Goal: Transaction & Acquisition: Download file/media

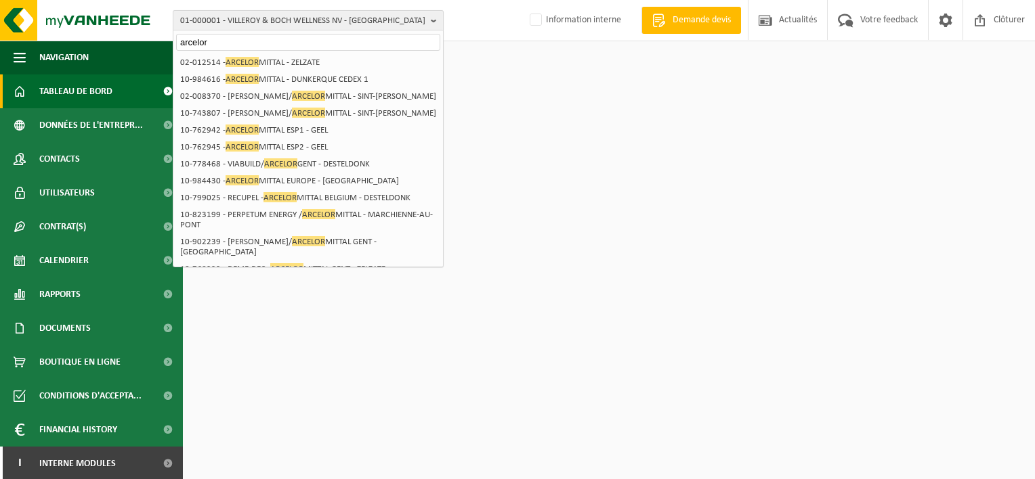
click at [230, 18] on span "01-000001 - VILLEROY & BOCH WELLNESS NV - ROESELARE" at bounding box center [302, 21] width 245 height 20
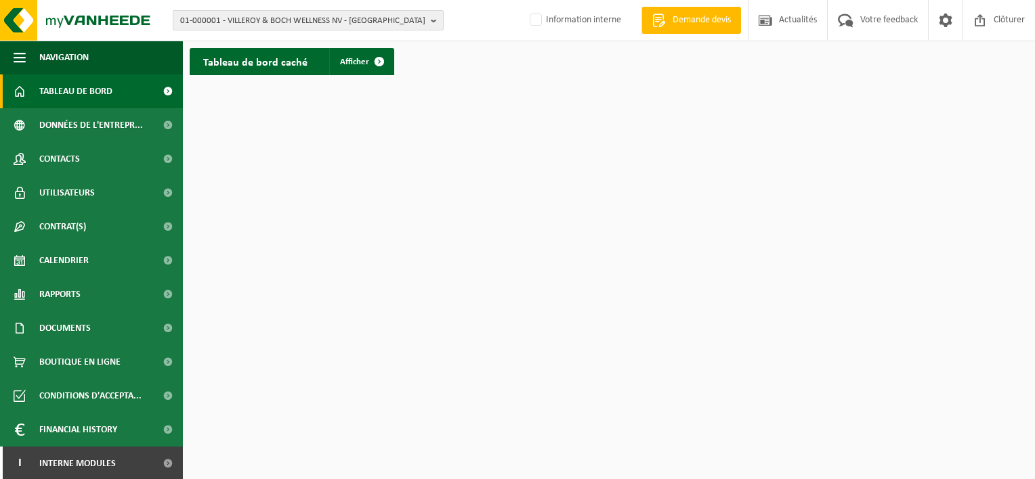
click at [230, 20] on span "01-000001 - VILLEROY & BOCH WELLNESS NV - ROESELARE" at bounding box center [302, 21] width 245 height 20
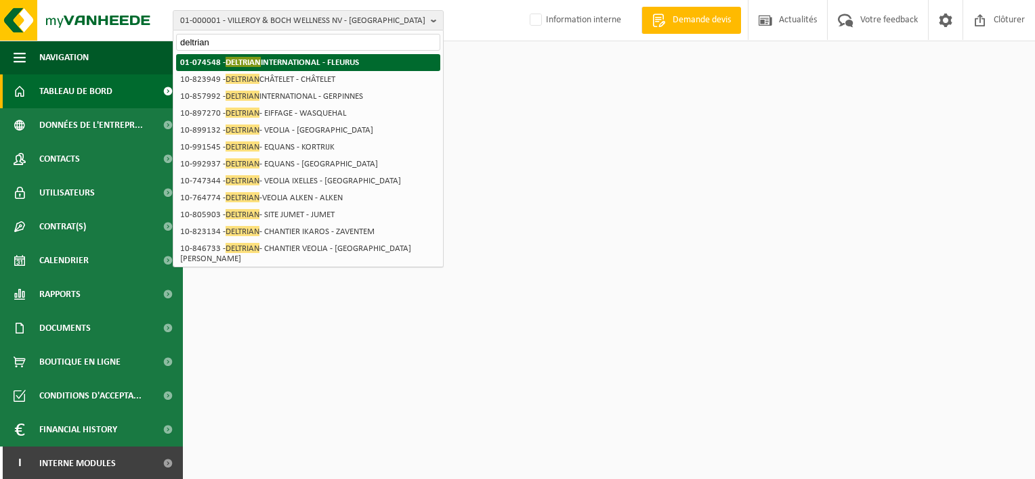
type input "deltrian"
click at [229, 61] on span "DELTRIAN" at bounding box center [243, 62] width 35 height 10
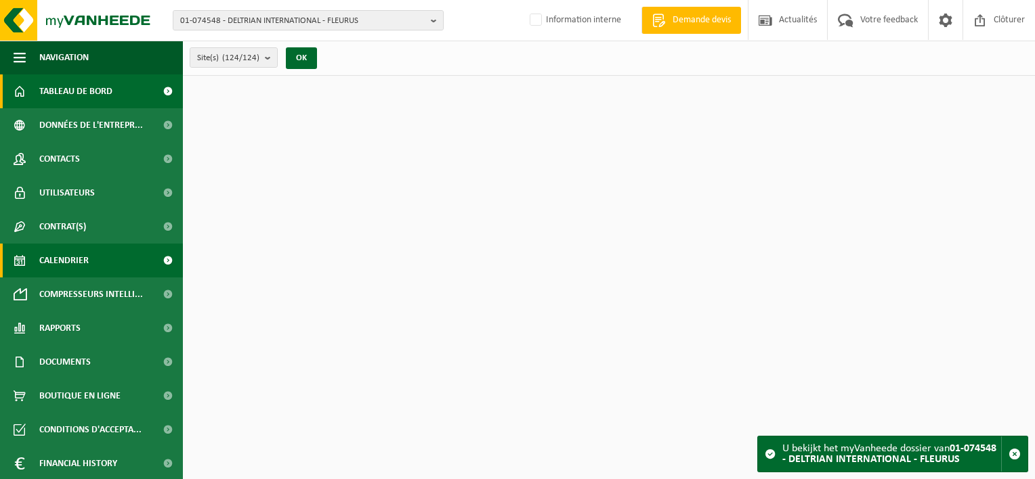
drag, startPoint x: 0, startPoint y: 0, endPoint x: 56, endPoint y: 261, distance: 266.6
click at [56, 261] on span "Calendrier" at bounding box center [63, 261] width 49 height 34
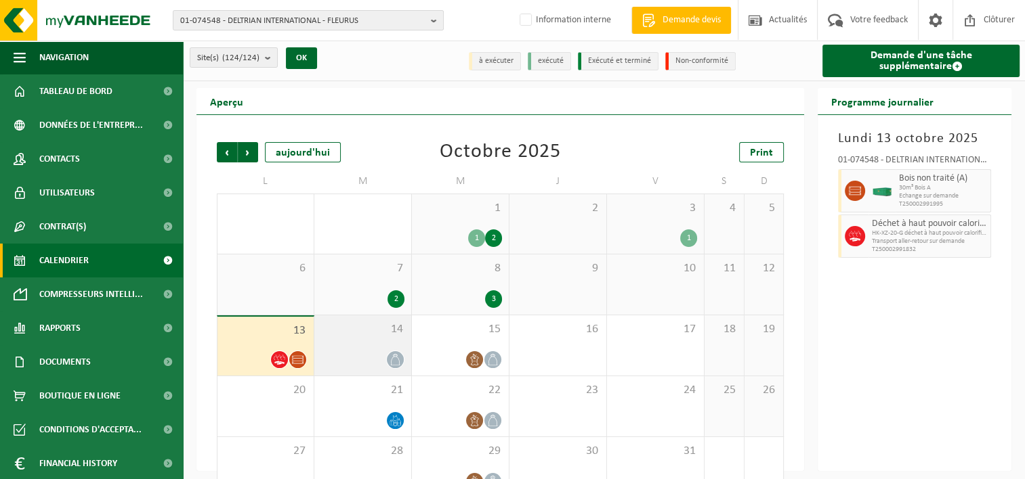
click at [389, 359] on icon at bounding box center [395, 360] width 12 height 12
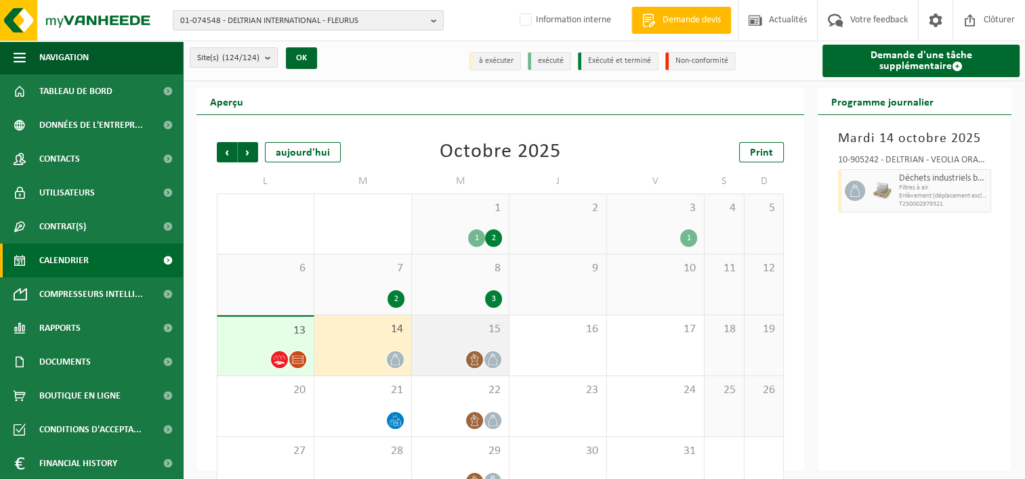
click at [466, 343] on div "15" at bounding box center [460, 346] width 97 height 60
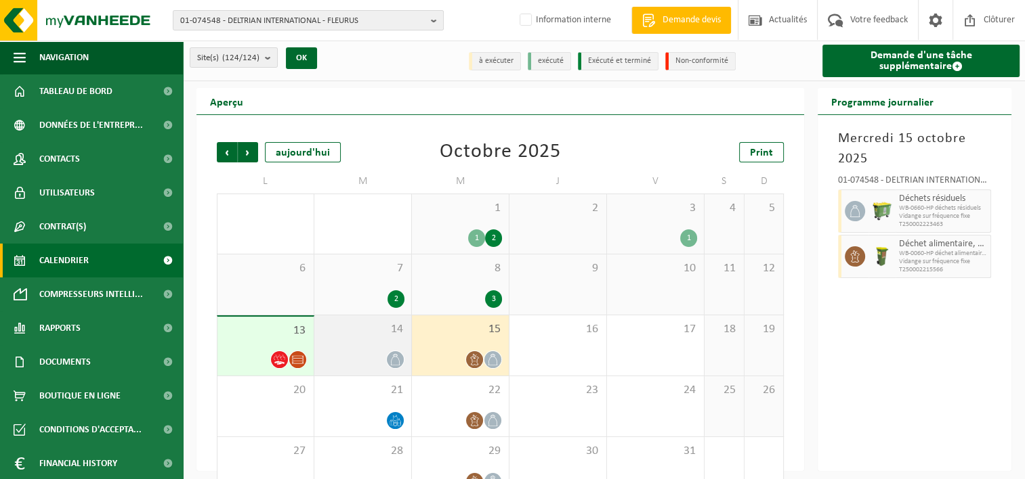
click at [383, 351] on div "14" at bounding box center [362, 346] width 97 height 60
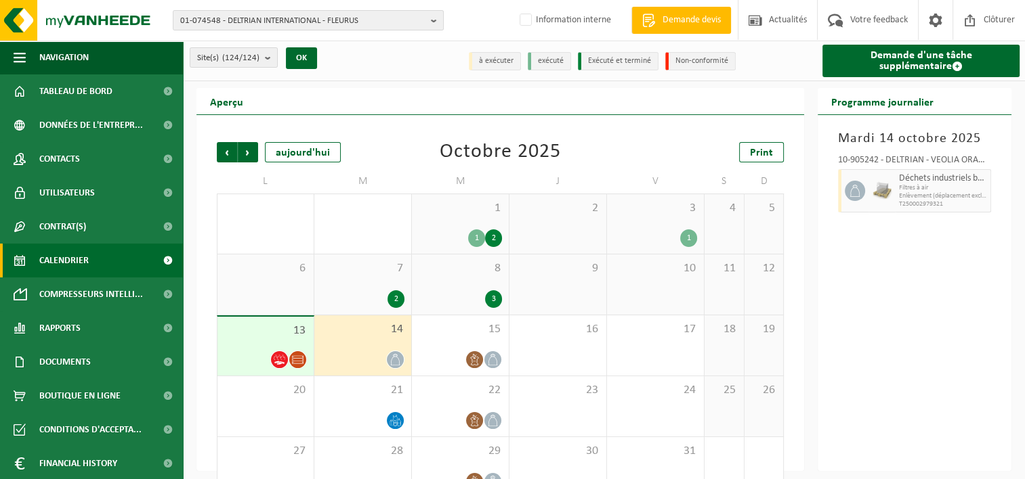
click at [386, 341] on div "14" at bounding box center [362, 346] width 97 height 60
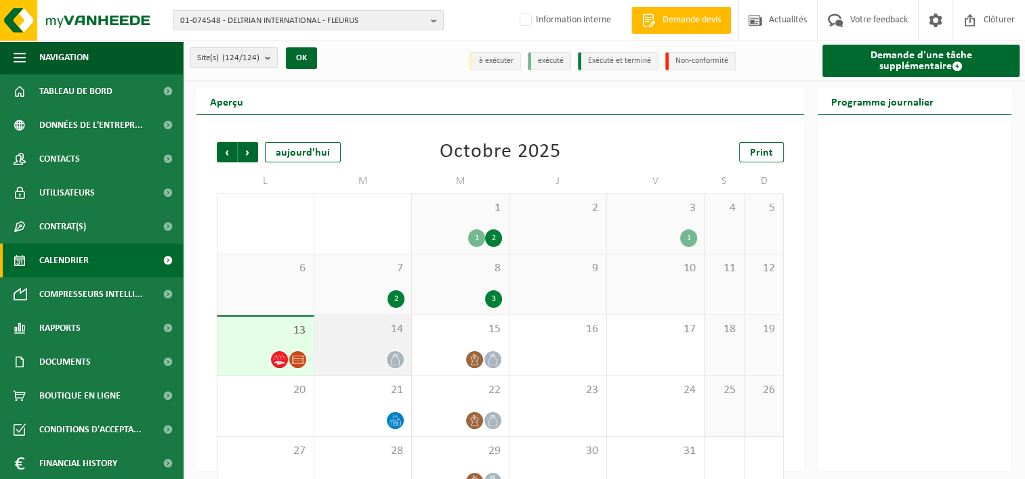
click at [381, 358] on div at bounding box center [362, 360] width 83 height 18
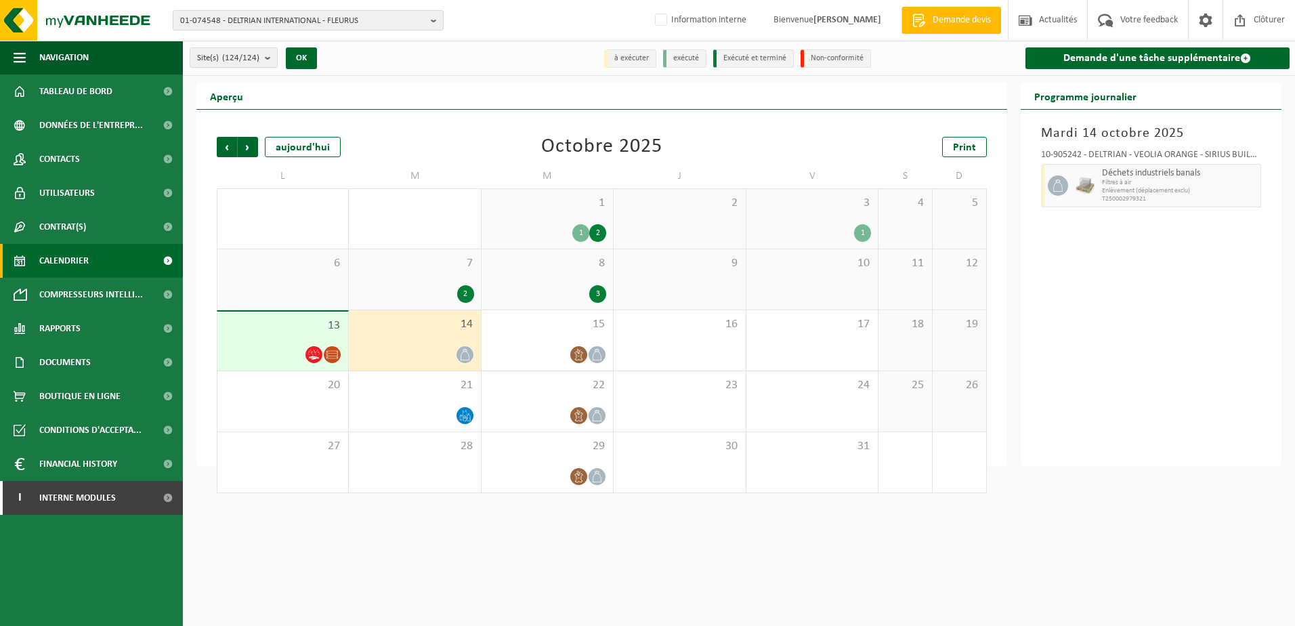
click at [434, 349] on div at bounding box center [415, 354] width 118 height 18
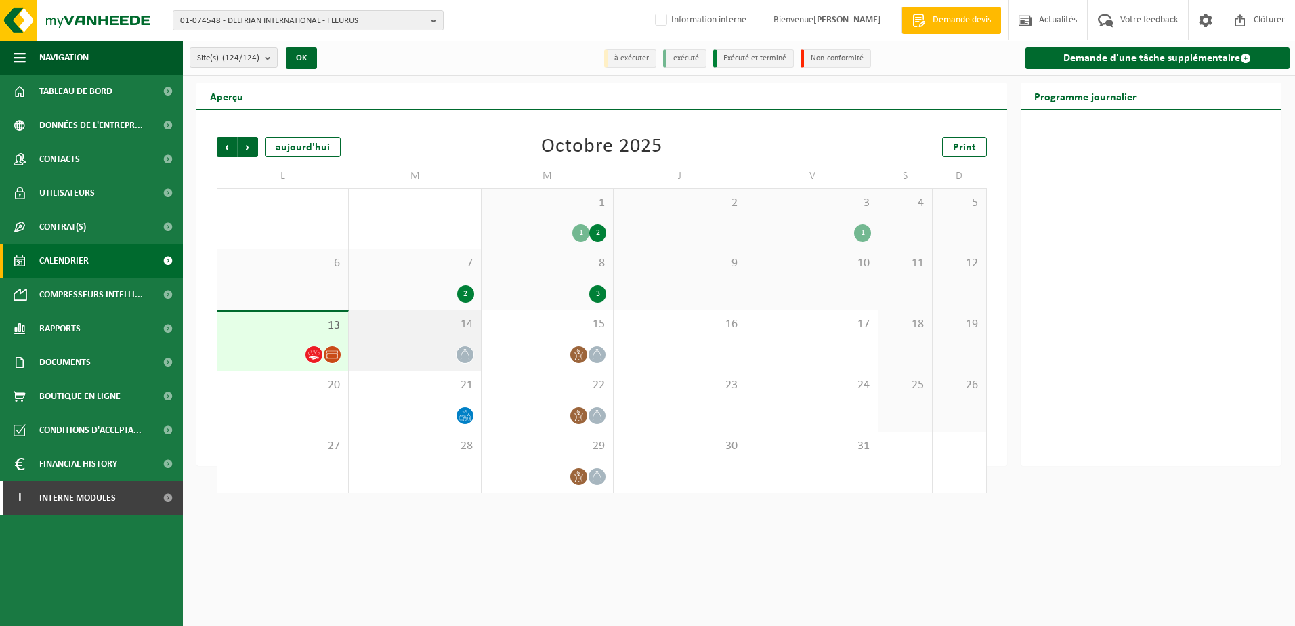
click at [456, 343] on div "14" at bounding box center [414, 340] width 131 height 60
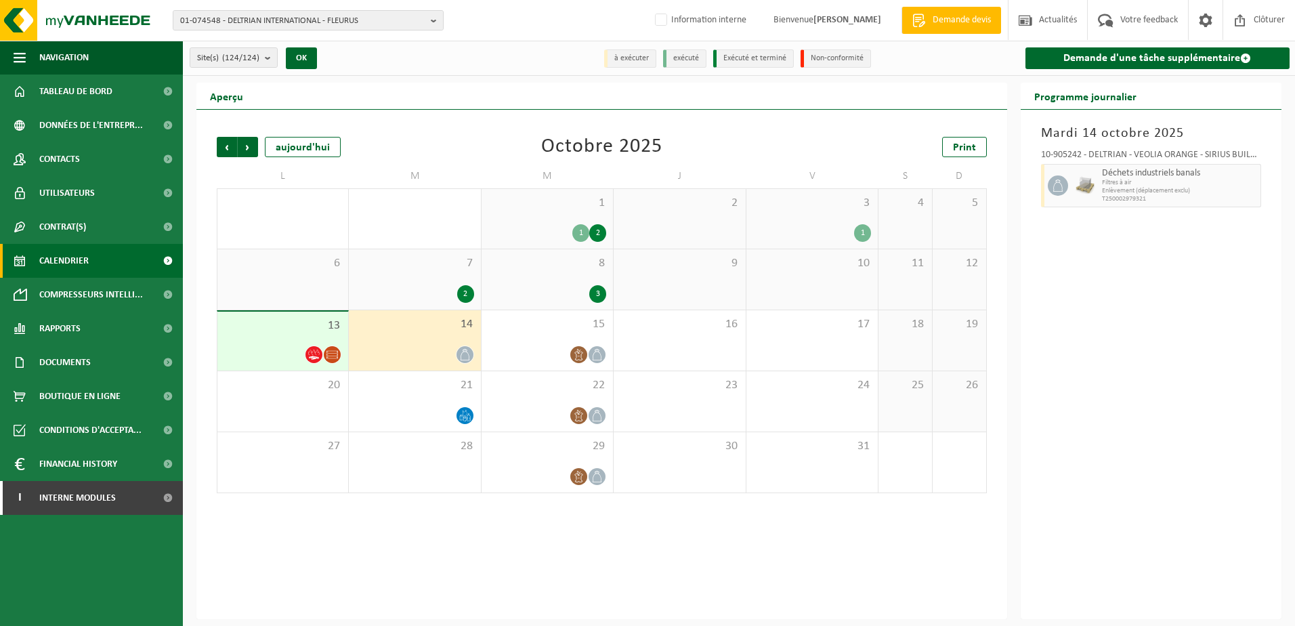
click at [272, 326] on span "13" at bounding box center [282, 325] width 117 height 15
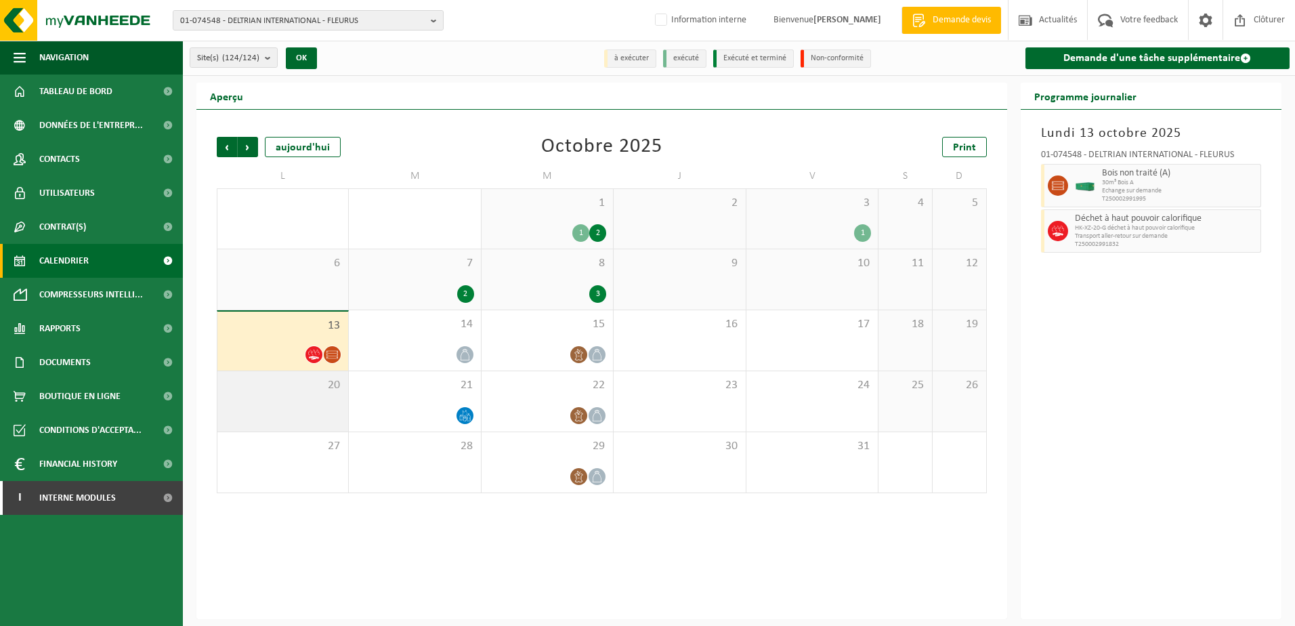
click at [282, 389] on span "20" at bounding box center [282, 385] width 117 height 15
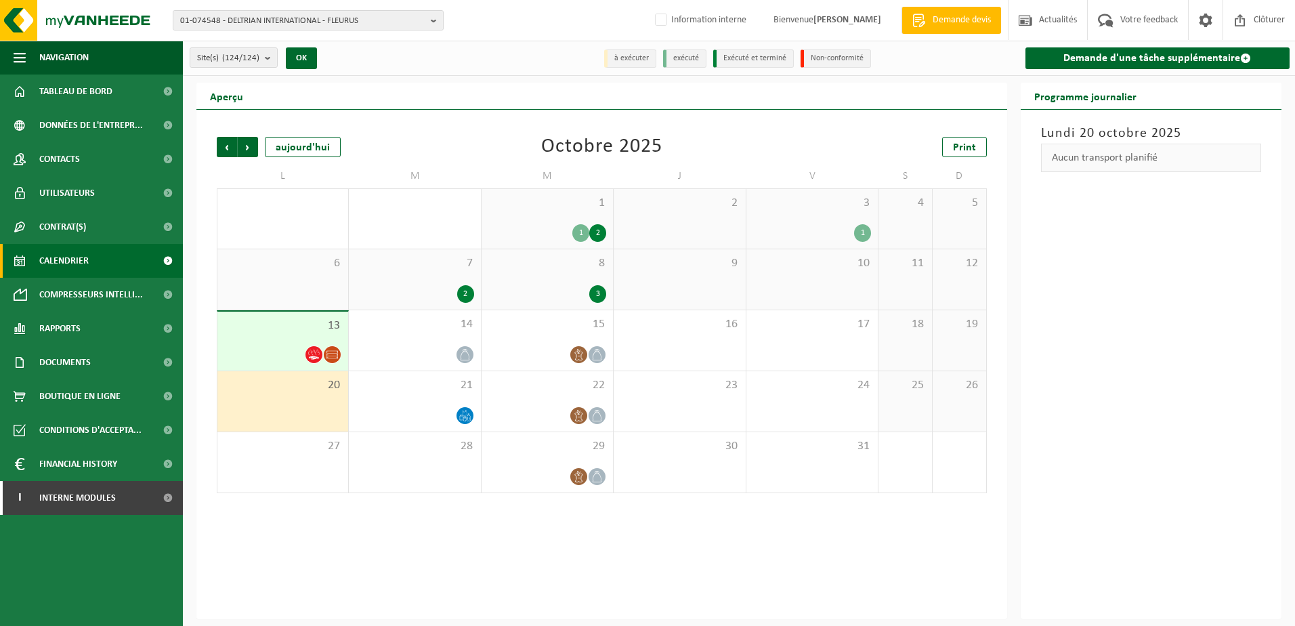
click at [282, 332] on span "13" at bounding box center [282, 325] width 117 height 15
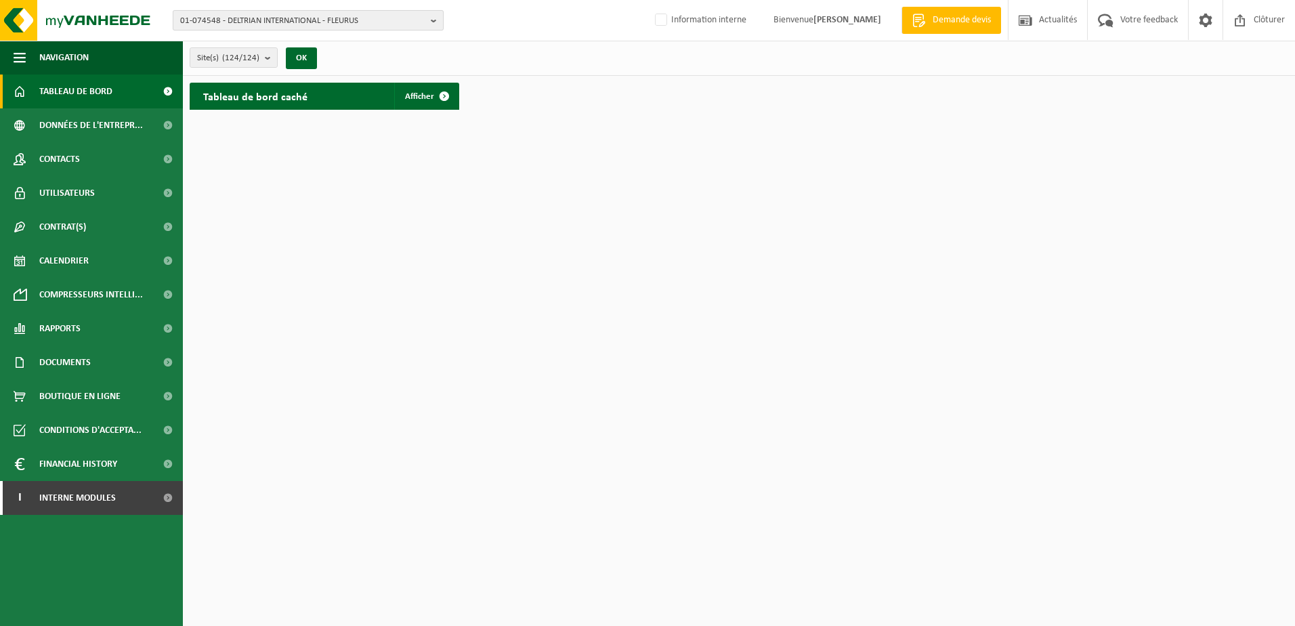
click at [334, 24] on span "01-074548 - DELTRIAN INTERNATIONAL - FLEURUS" at bounding box center [302, 21] width 245 height 20
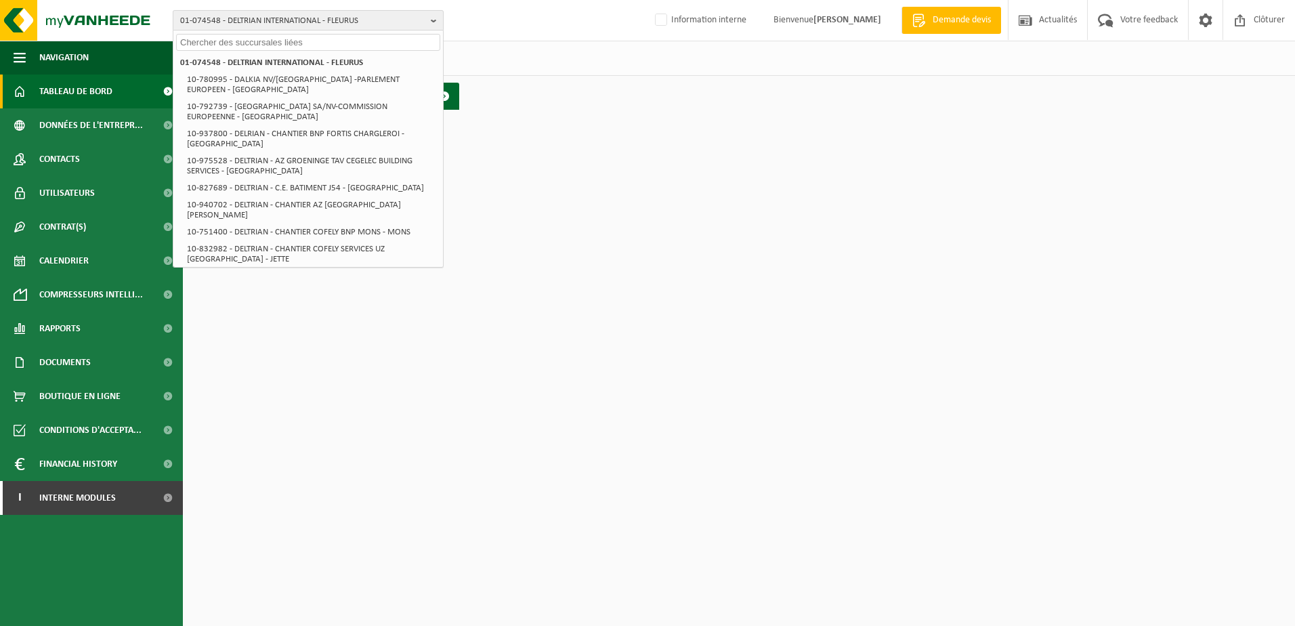
paste input "10-897856"
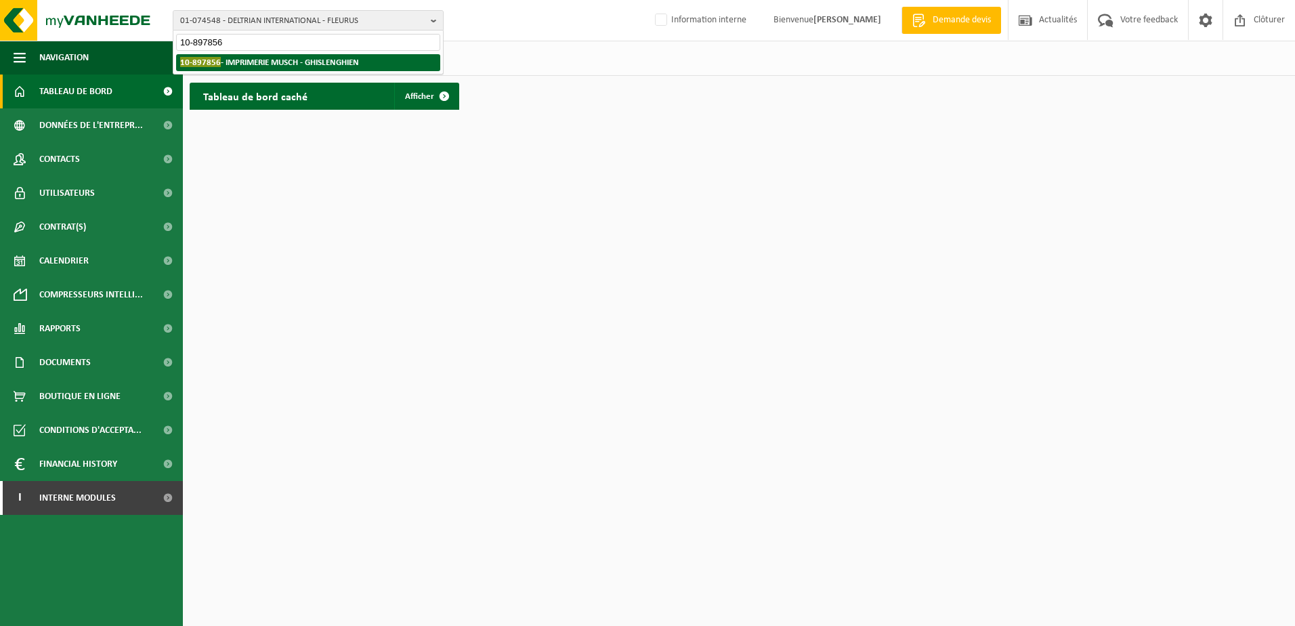
type input "10-897856"
click at [314, 64] on strong "10-897856 - IMPRIMERIE MUSCH - GHISLENGHIEN" at bounding box center [269, 62] width 179 height 10
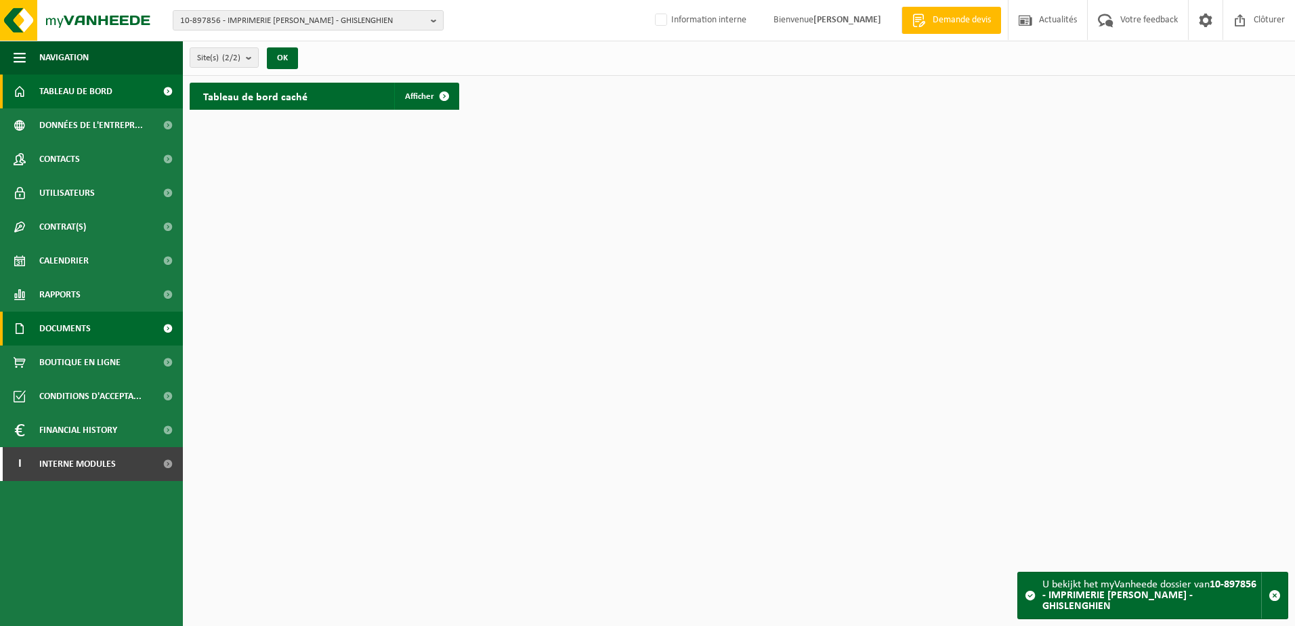
click at [57, 331] on span "Documents" at bounding box center [64, 329] width 51 height 34
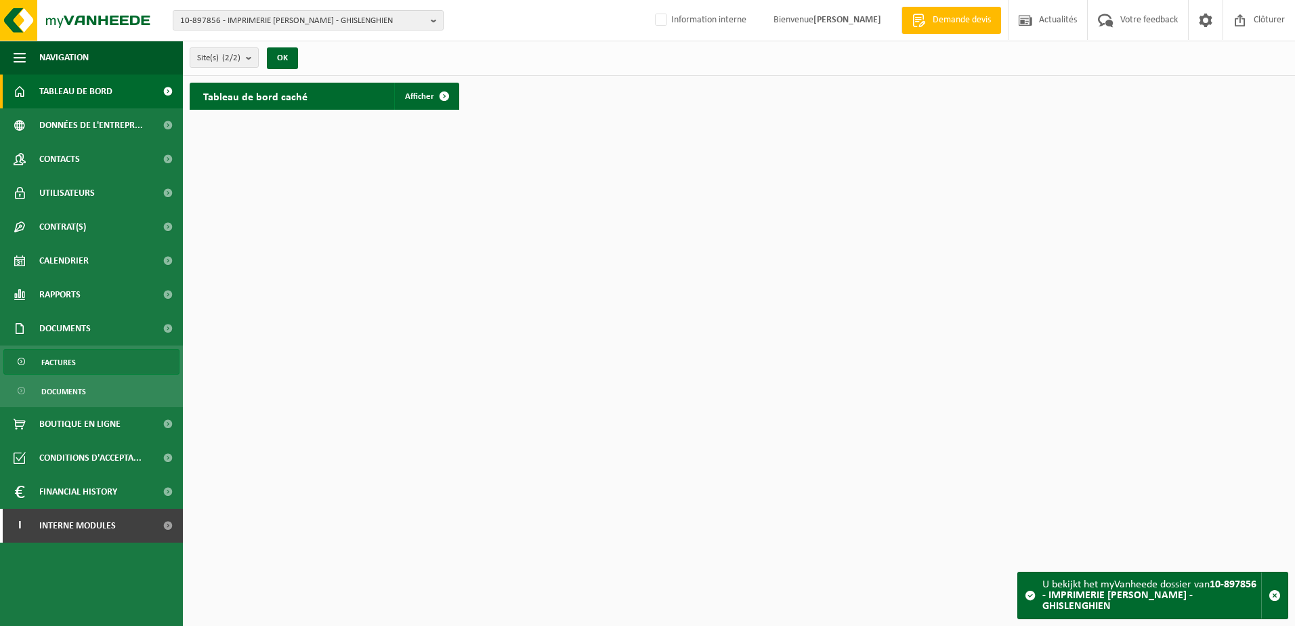
click at [60, 358] on span "Factures" at bounding box center [58, 362] width 35 height 26
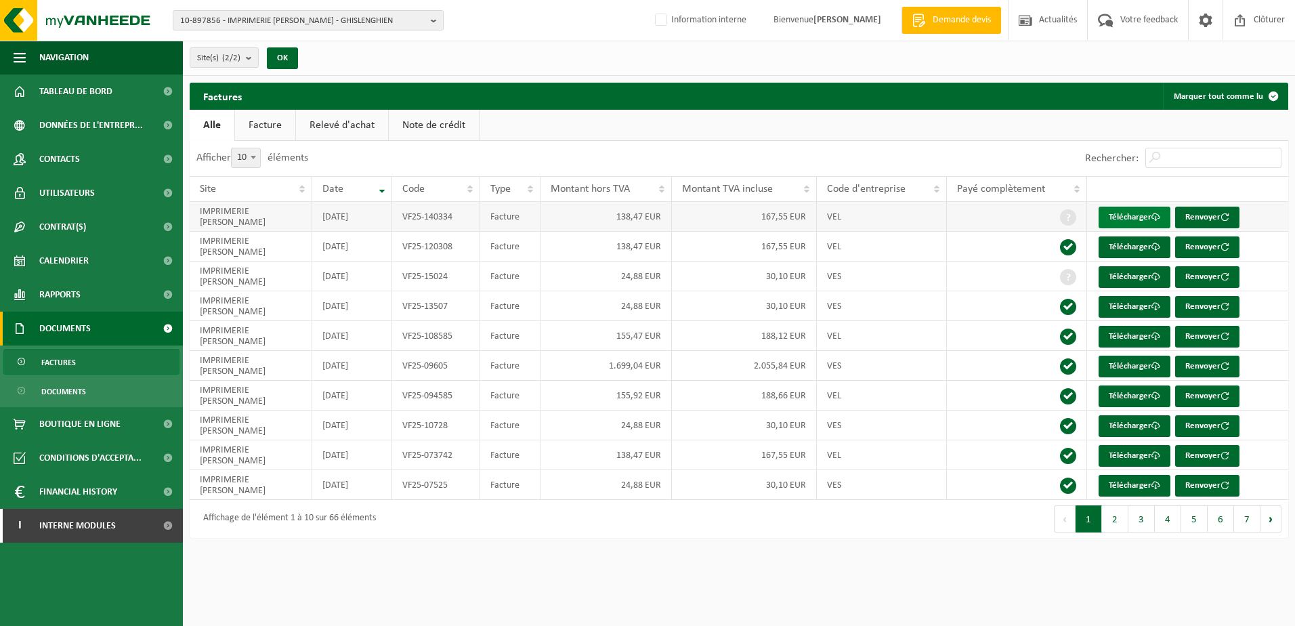
click at [1121, 213] on link "Télécharger" at bounding box center [1134, 218] width 72 height 22
